Goal: Transaction & Acquisition: Purchase product/service

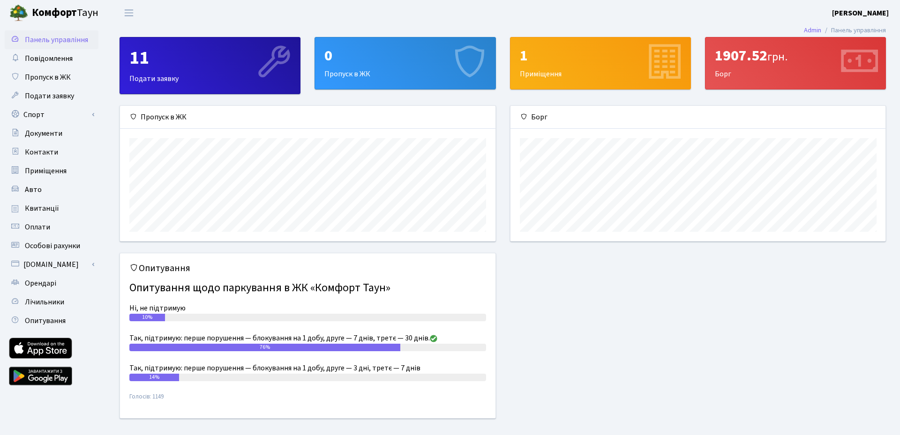
scroll to position [135, 375]
click at [36, 208] on span "Квитанції" at bounding box center [42, 208] width 34 height 10
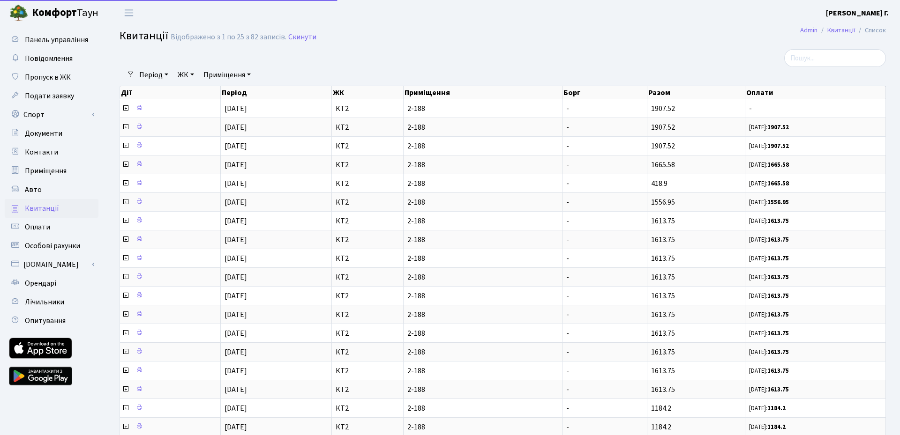
select select "25"
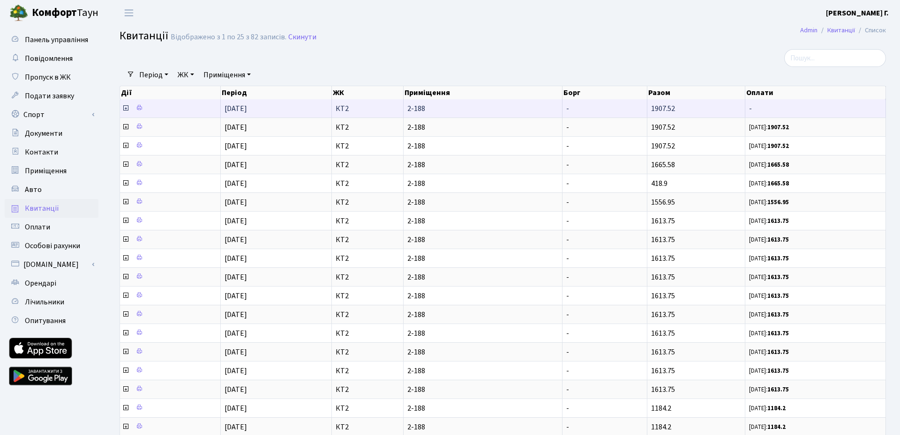
click at [124, 108] on icon at bounding box center [125, 107] width 7 height 7
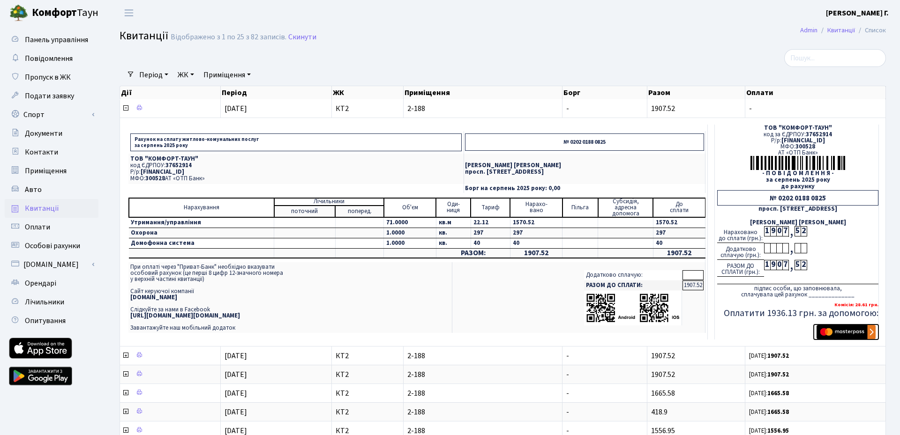
click at [842, 333] on img "submit" at bounding box center [845, 332] width 59 height 14
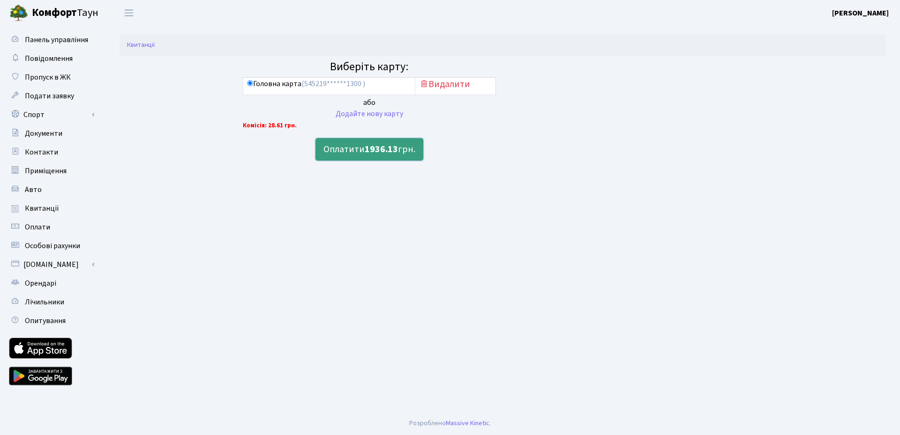
click at [380, 151] on b "1936.13" at bounding box center [381, 149] width 33 height 13
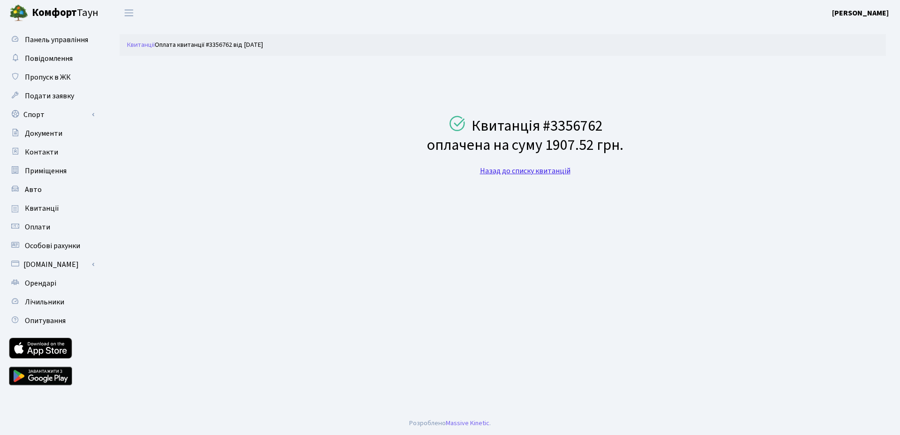
click at [528, 171] on link "Назад до списку квитанцій" at bounding box center [525, 171] width 90 height 10
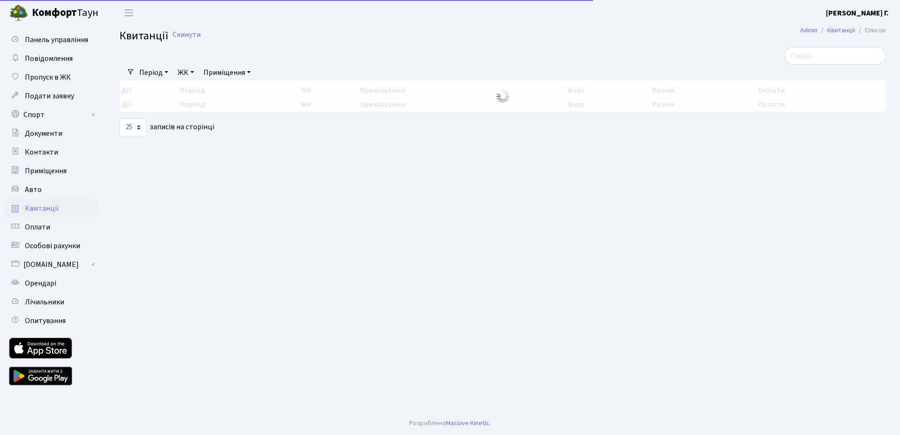
select select "25"
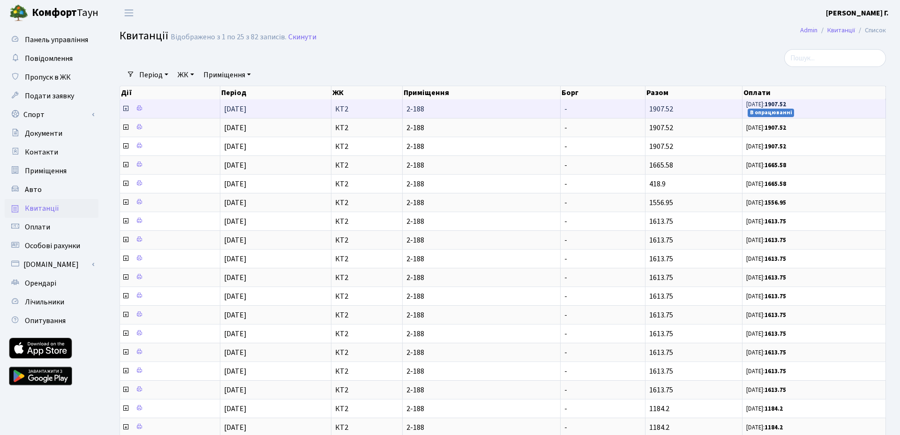
click at [127, 109] on icon at bounding box center [125, 108] width 7 height 7
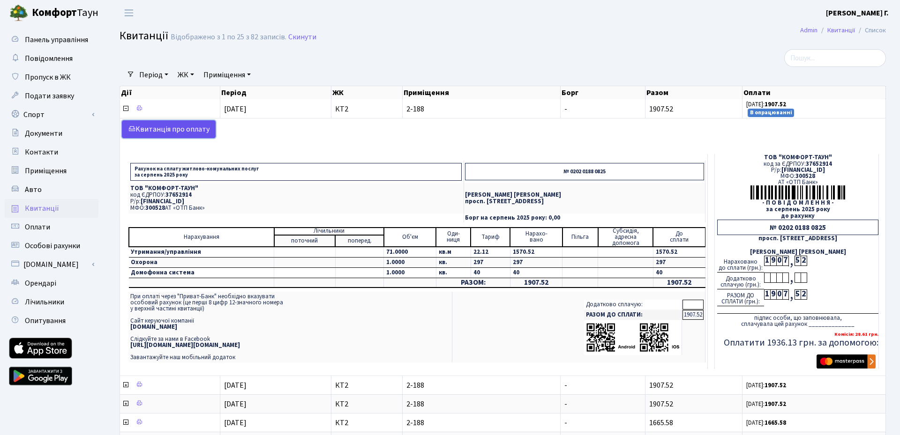
click at [182, 127] on link "Kвитанція про оплату" at bounding box center [169, 129] width 94 height 18
